Goal: Task Accomplishment & Management: Contribute content

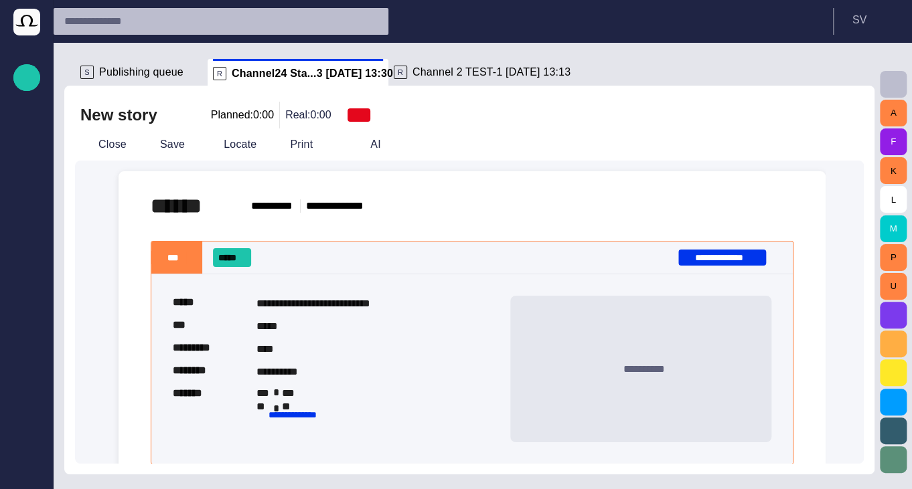
click at [102, 132] on div "Close Save Locate Print AI" at bounding box center [441, 145] width 732 height 32
click at [109, 140] on button "Close" at bounding box center [103, 145] width 56 height 24
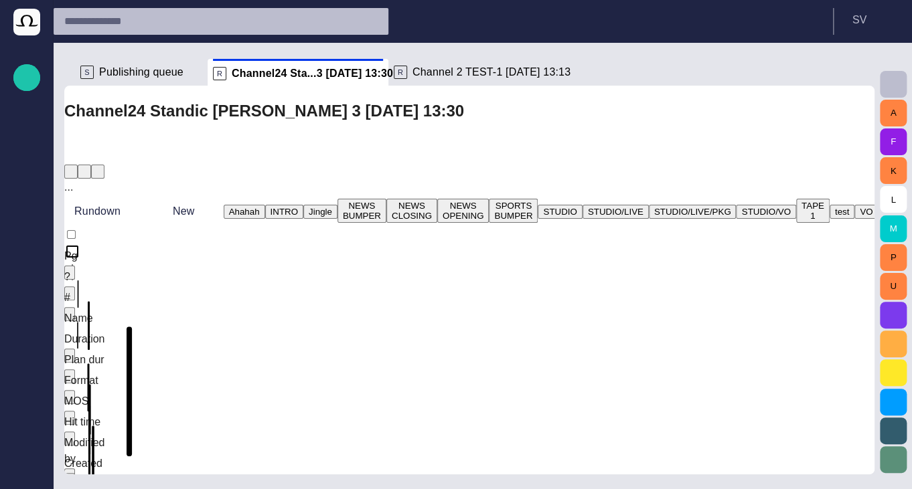
click at [125, 71] on span "Publishing queue" at bounding box center [141, 72] width 84 height 13
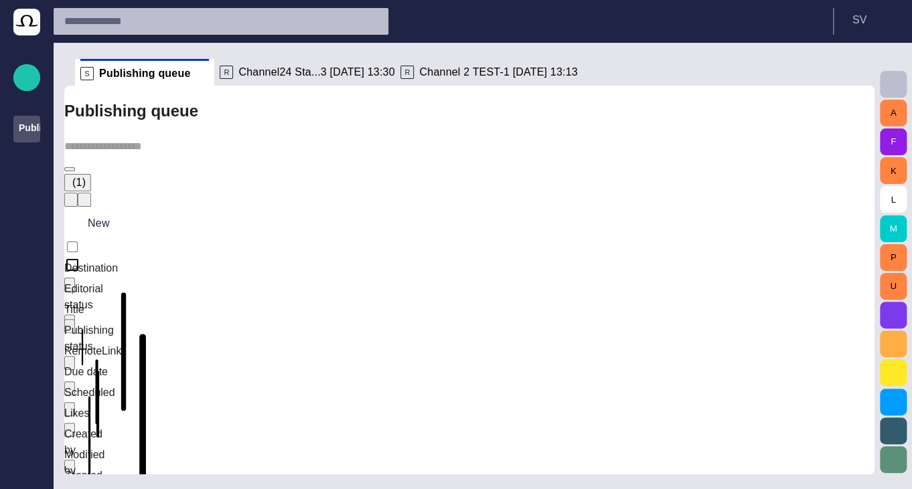
scroll to position [64, 0]
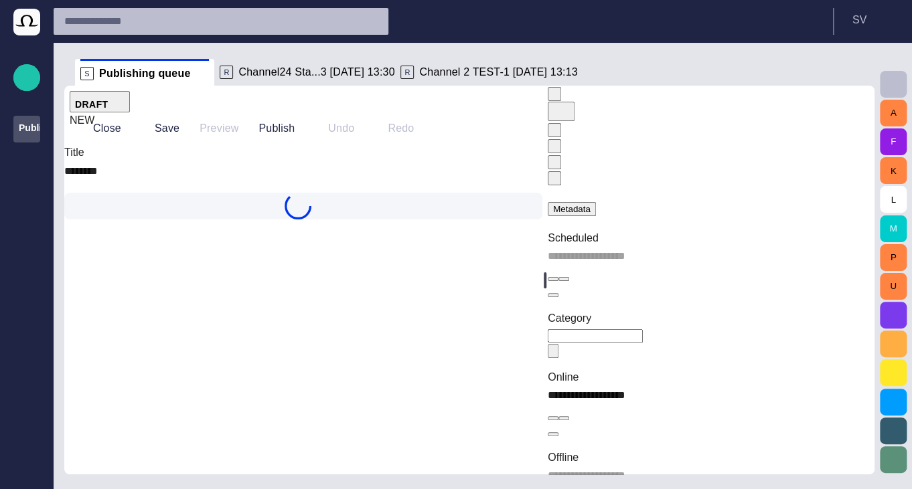
type input "**"
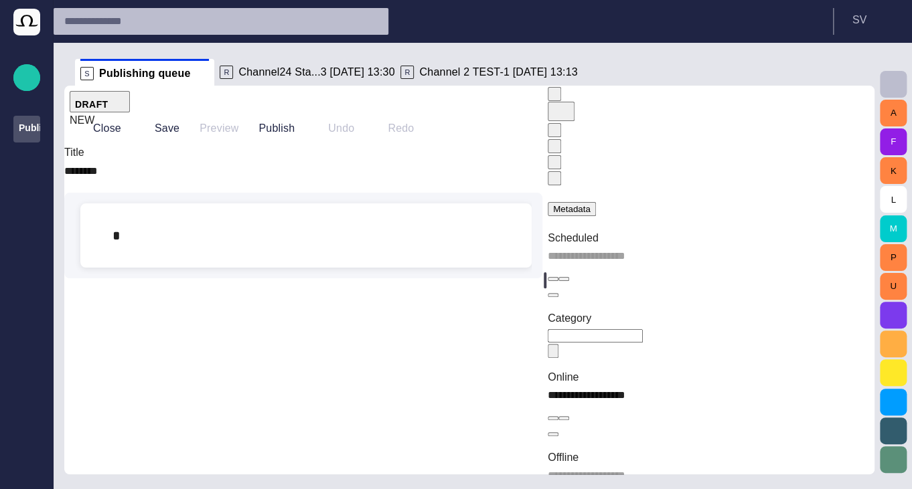
click at [309, 268] on div at bounding box center [306, 235] width 430 height 64
click at [183, 268] on div at bounding box center [306, 235] width 430 height 64
drag, startPoint x: 402, startPoint y: 290, endPoint x: 408, endPoint y: 295, distance: 8.1
click at [401, 268] on div at bounding box center [306, 235] width 430 height 64
click at [474, 268] on div at bounding box center [306, 268] width 430 height 0
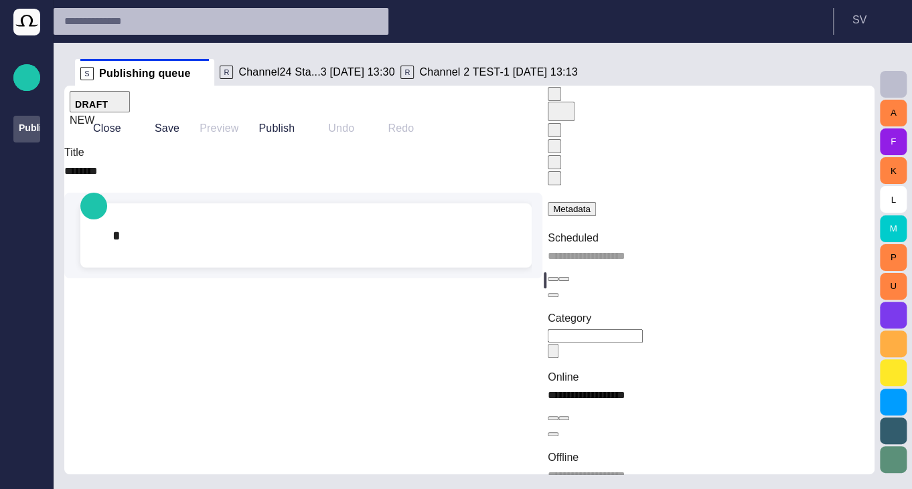
click at [467, 268] on div at bounding box center [306, 268] width 430 height 0
click at [465, 268] on div at bounding box center [306, 268] width 430 height 0
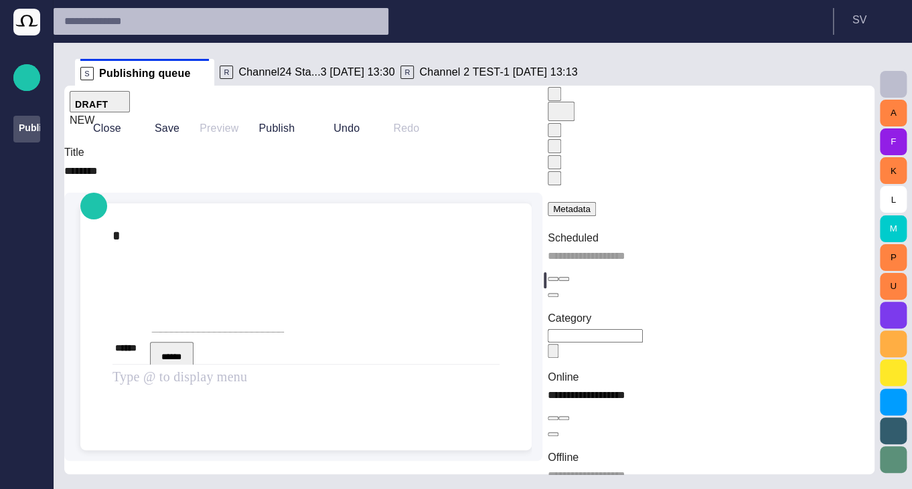
click at [133, 332] on div at bounding box center [305, 278] width 387 height 107
click at [138, 274] on div at bounding box center [305, 278] width 387 height 107
click at [561, 171] on button "button" at bounding box center [553, 178] width 13 height 14
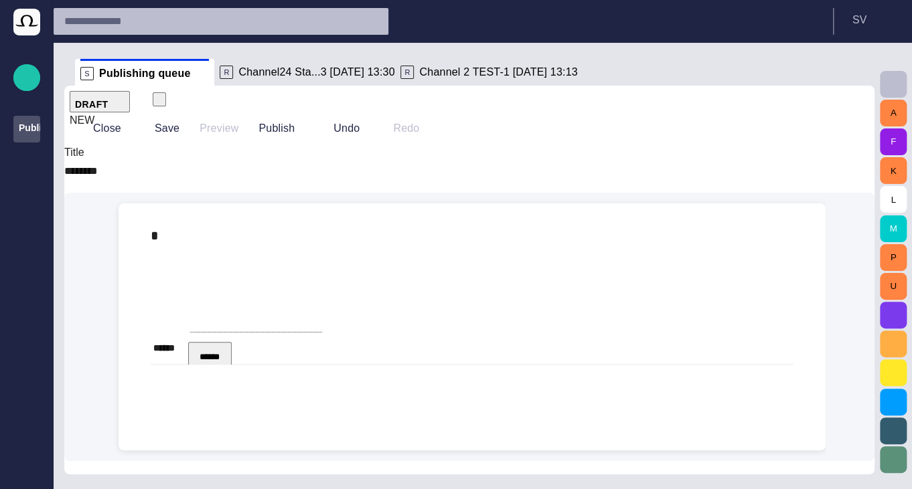
click at [315, 76] on span "Channel24 Sta...3 [DATE] 13:30" at bounding box center [316, 72] width 156 height 13
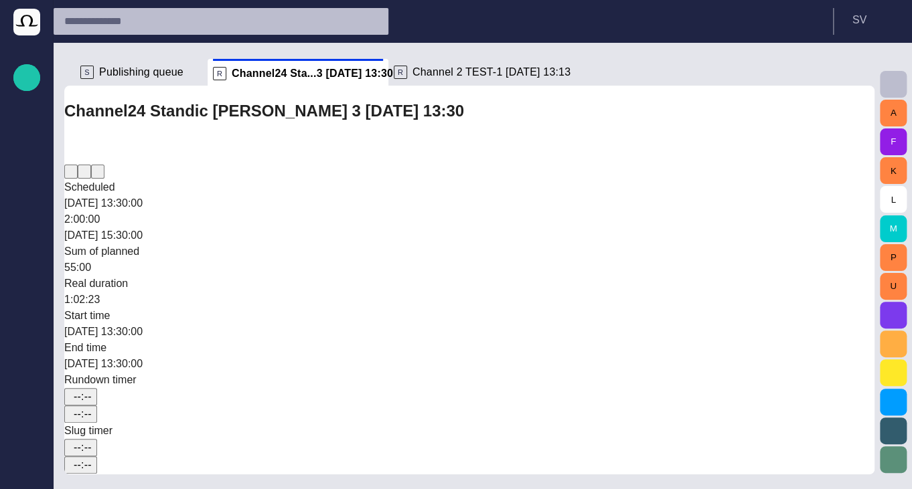
scroll to position [0, 0]
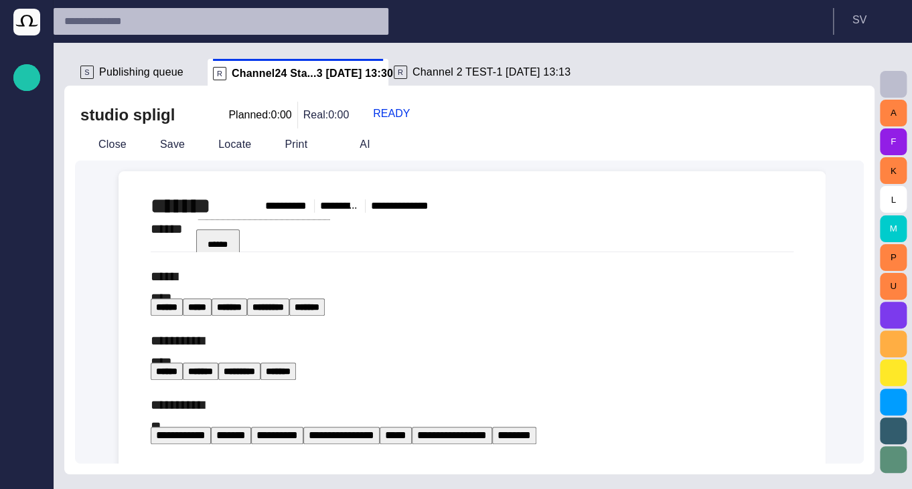
click at [126, 187] on button "button" at bounding box center [131, 174] width 27 height 27
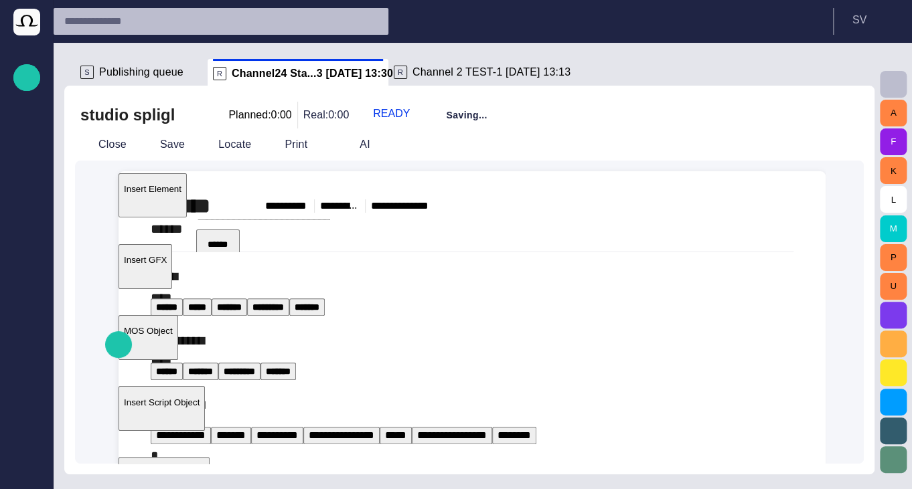
click at [173, 336] on p "MOS Object" at bounding box center [148, 331] width 49 height 10
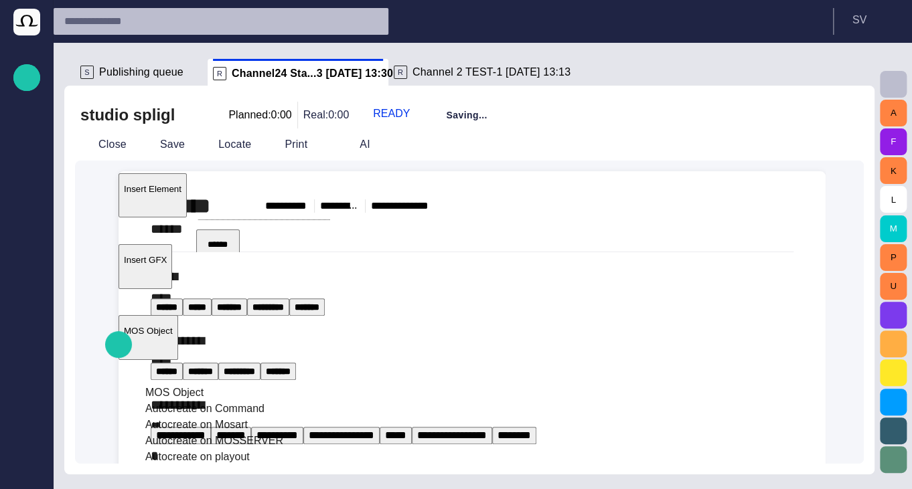
click at [203, 398] on span "MOS Object" at bounding box center [174, 392] width 58 height 11
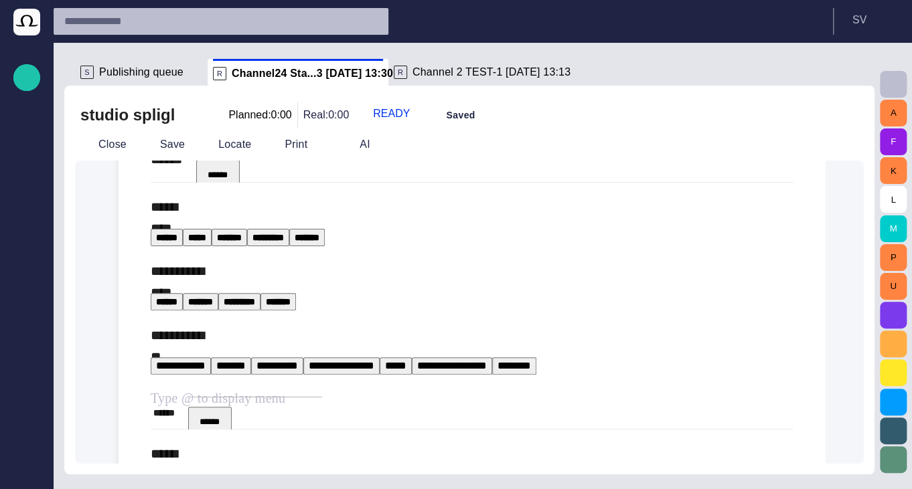
scroll to position [80, 0]
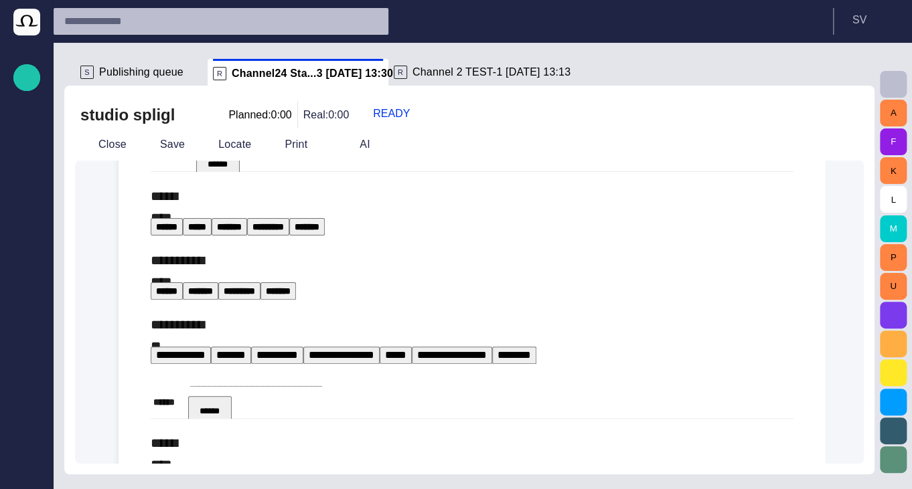
click at [121, 145] on button "Close" at bounding box center [103, 145] width 56 height 24
click at [134, 77] on span "Publishing queue" at bounding box center [141, 72] width 84 height 13
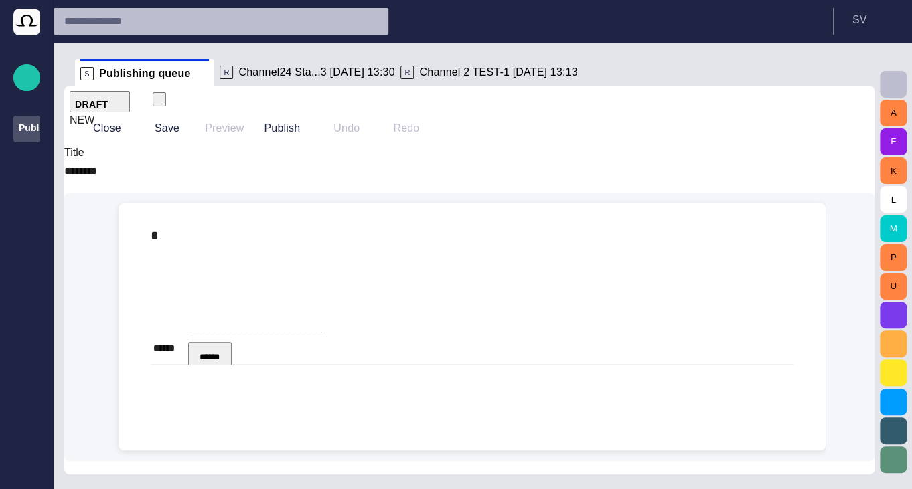
scroll to position [24, 0]
click at [213, 288] on div at bounding box center [472, 278] width 643 height 107
click at [232, 346] on button "******" at bounding box center [210, 361] width 44 height 38
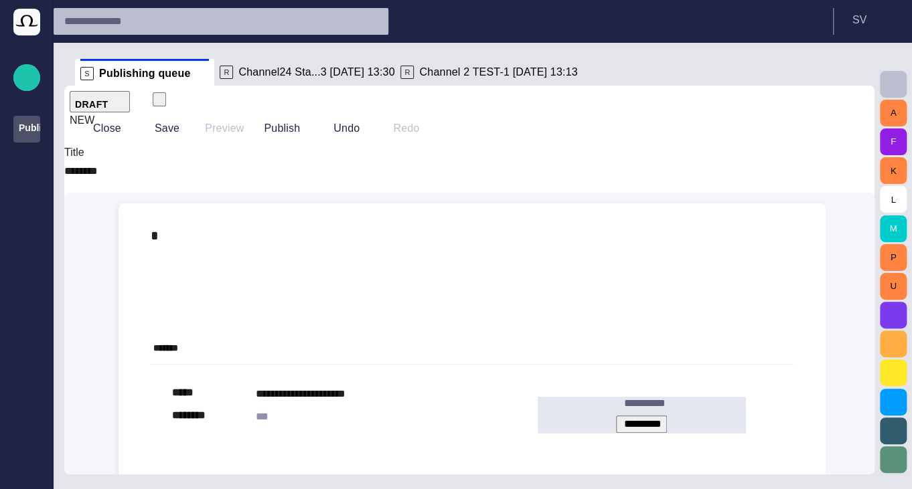
scroll to position [80, 0]
